Goal: Task Accomplishment & Management: Manage account settings

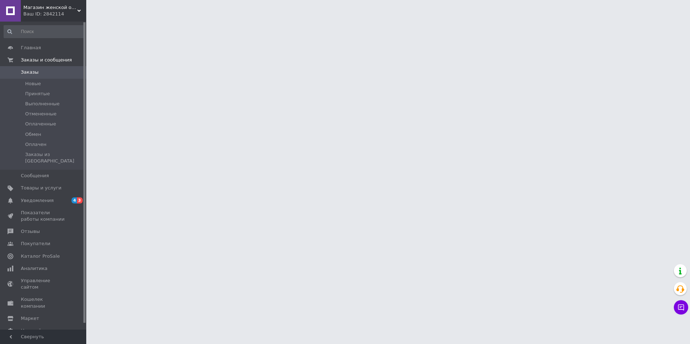
click at [45, 185] on span "Товары и услуги" at bounding box center [41, 188] width 41 height 6
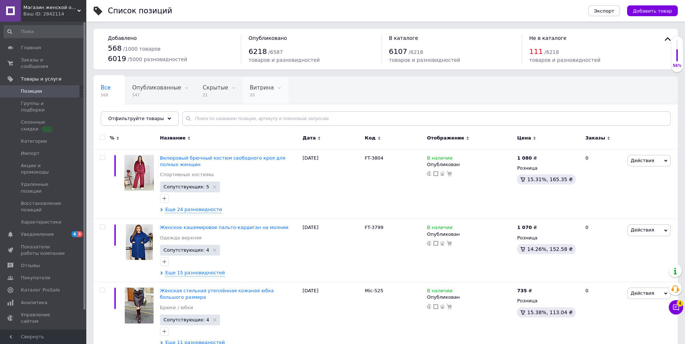
click at [244, 102] on div "Витрина 20" at bounding box center [266, 90] width 46 height 27
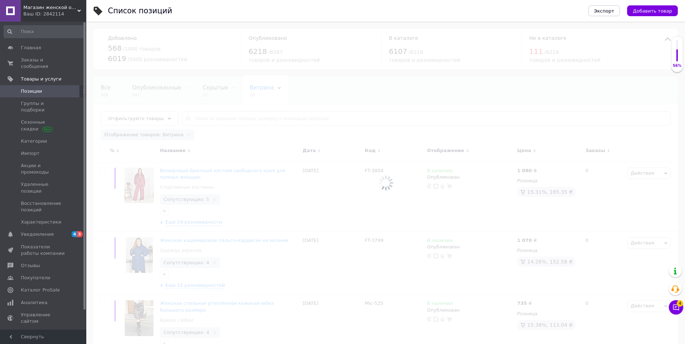
click at [285, 100] on div at bounding box center [385, 183] width 599 height 322
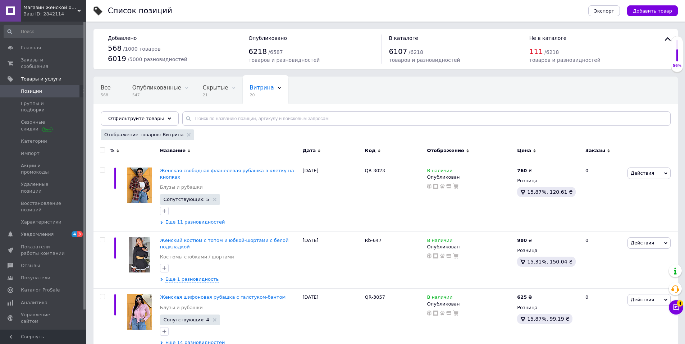
click at [133, 120] on span "6" at bounding box center [117, 122] width 32 height 5
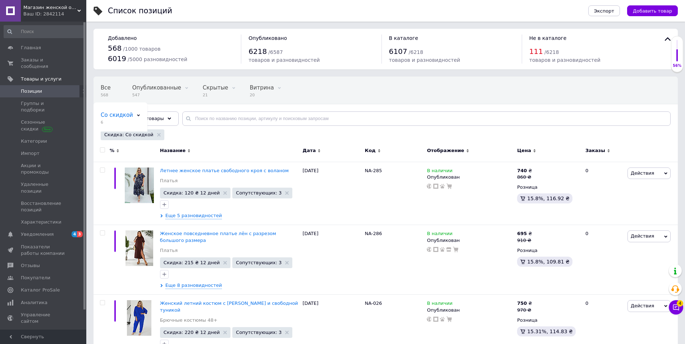
click at [101, 149] on input "checkbox" at bounding box center [102, 150] width 5 height 5
checkbox input "true"
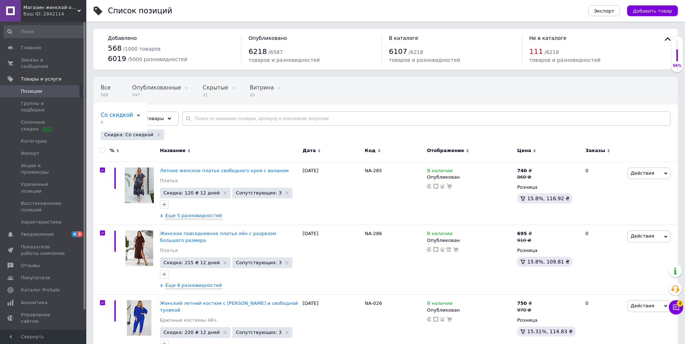
checkbox input "true"
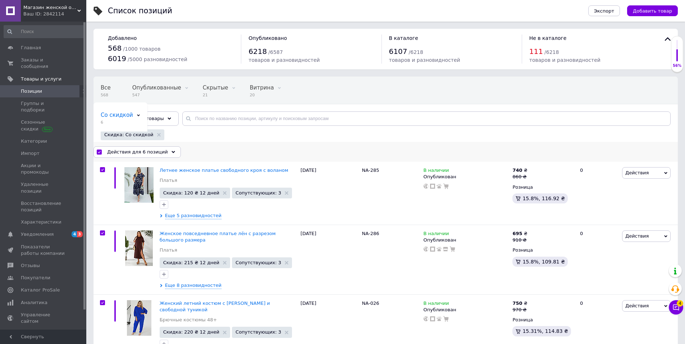
click at [128, 152] on span "Действия для 6 позиций" at bounding box center [137, 152] width 61 height 6
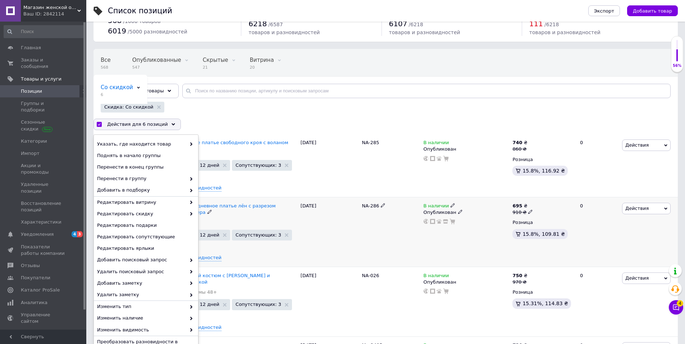
scroll to position [36, 0]
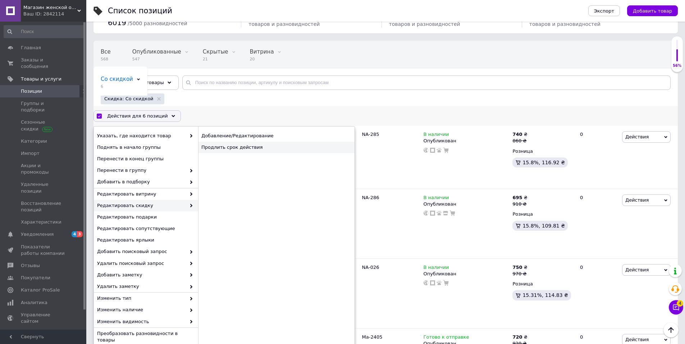
click at [233, 149] on div "Продлить срок действия" at bounding box center [276, 148] width 156 height 12
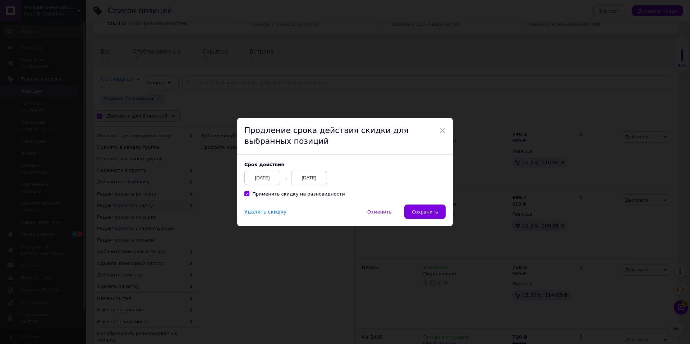
click at [556, 219] on div "× Продление срока действия скидки для выбранных позиций Cрок действия [DATE] [D…" at bounding box center [345, 172] width 690 height 344
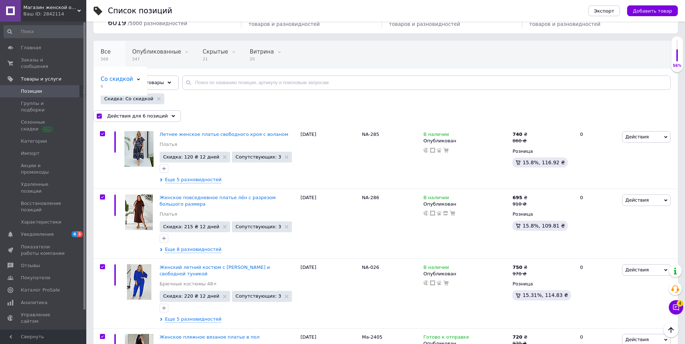
click at [113, 55] on div "Все 568" at bounding box center [109, 54] width 32 height 27
